Goal: Information Seeking & Learning: Learn about a topic

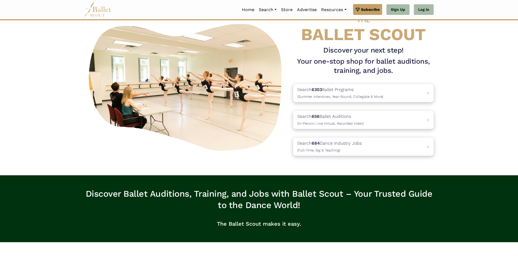
scroll to position [54, 0]
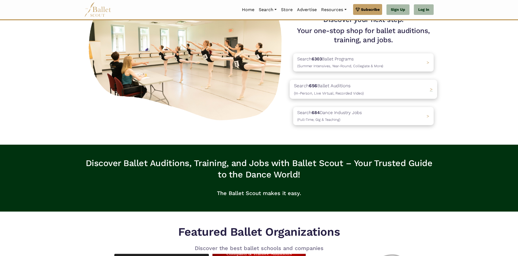
click at [314, 87] on b "656" at bounding box center [313, 85] width 8 height 5
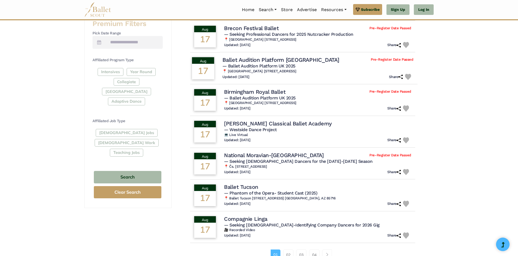
scroll to position [217, 0]
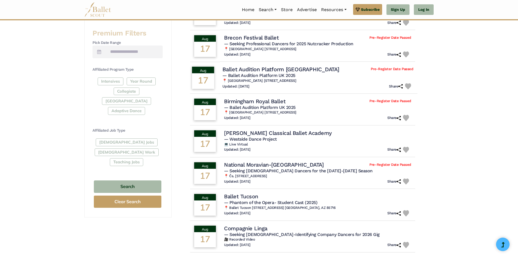
click at [259, 71] on h4 "Ballet Audition Platform [GEOGRAPHIC_DATA]" at bounding box center [280, 69] width 117 height 7
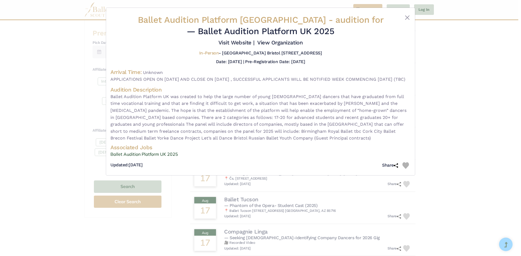
click at [481, 68] on div "Ballet Audition Platform [GEOGRAPHIC_DATA] - audition for — Ballet Audition Pla…" at bounding box center [260, 128] width 521 height 256
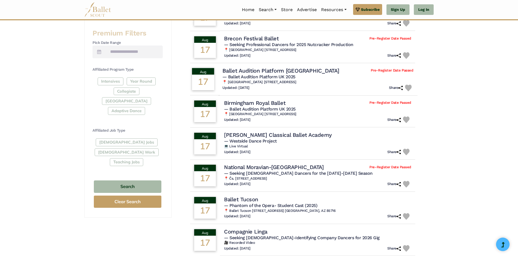
click at [280, 69] on h4 "Ballet Audition Platform [GEOGRAPHIC_DATA]" at bounding box center [280, 70] width 117 height 7
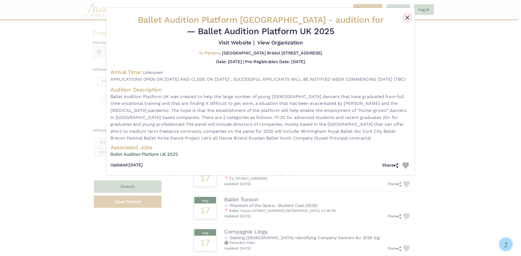
click at [405, 20] on button "Close" at bounding box center [407, 17] width 7 height 7
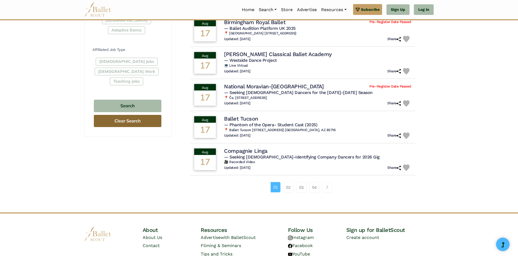
scroll to position [222, 0]
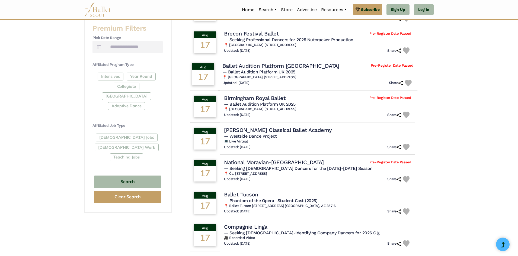
click at [258, 66] on h4 "Ballet Audition Platform [GEOGRAPHIC_DATA]" at bounding box center [280, 65] width 117 height 7
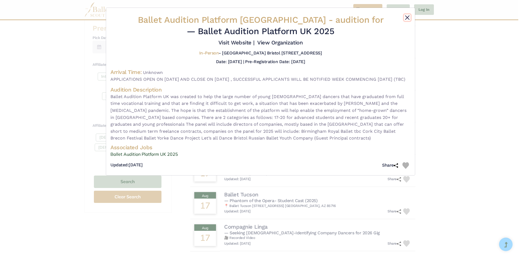
click at [407, 18] on button "Close" at bounding box center [407, 17] width 7 height 7
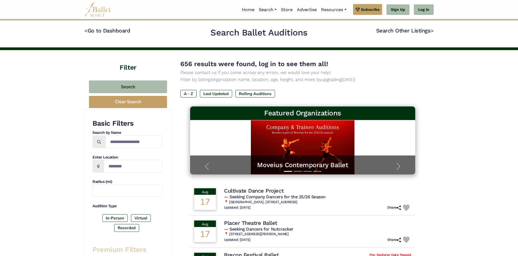
scroll to position [0, 0]
